Goal: Navigation & Orientation: Find specific page/section

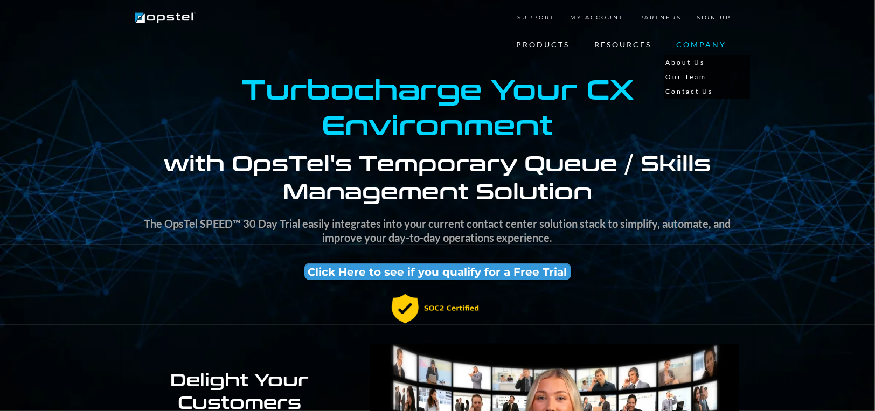
click at [683, 47] on link "COMPANY" at bounding box center [701, 45] width 75 height 22
click at [690, 44] on link "COMPANY" at bounding box center [701, 45] width 75 height 22
click at [688, 62] on link "About Us" at bounding box center [707, 63] width 86 height 15
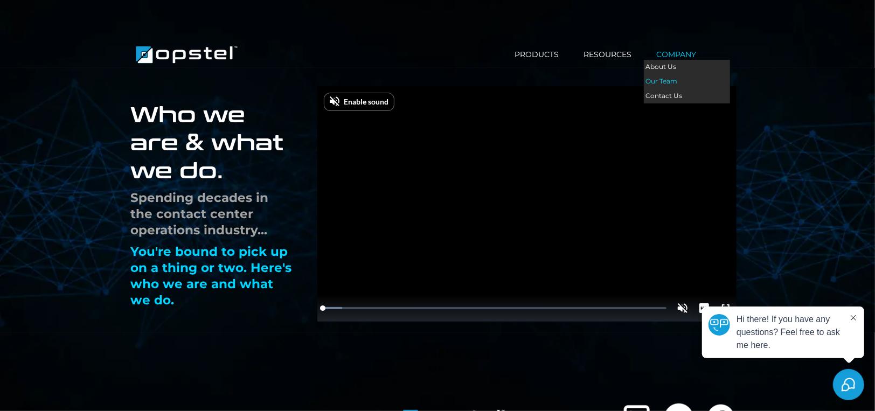
click at [668, 81] on link "Our Team" at bounding box center [687, 81] width 86 height 15
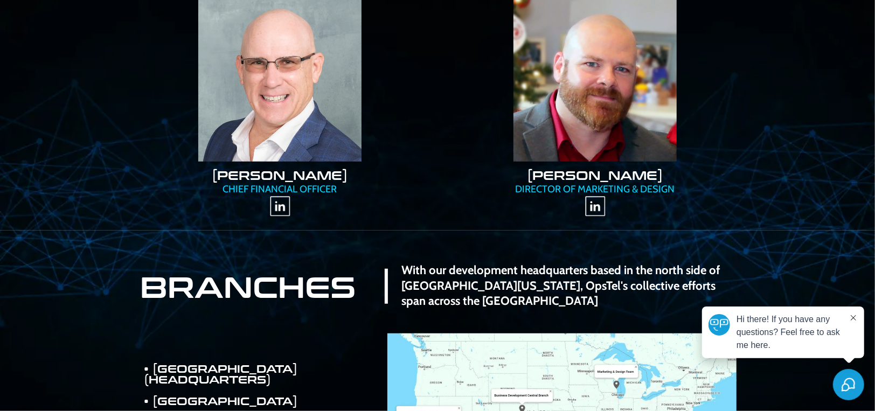
scroll to position [647, 0]
